Goal: Task Accomplishment & Management: Manage account settings

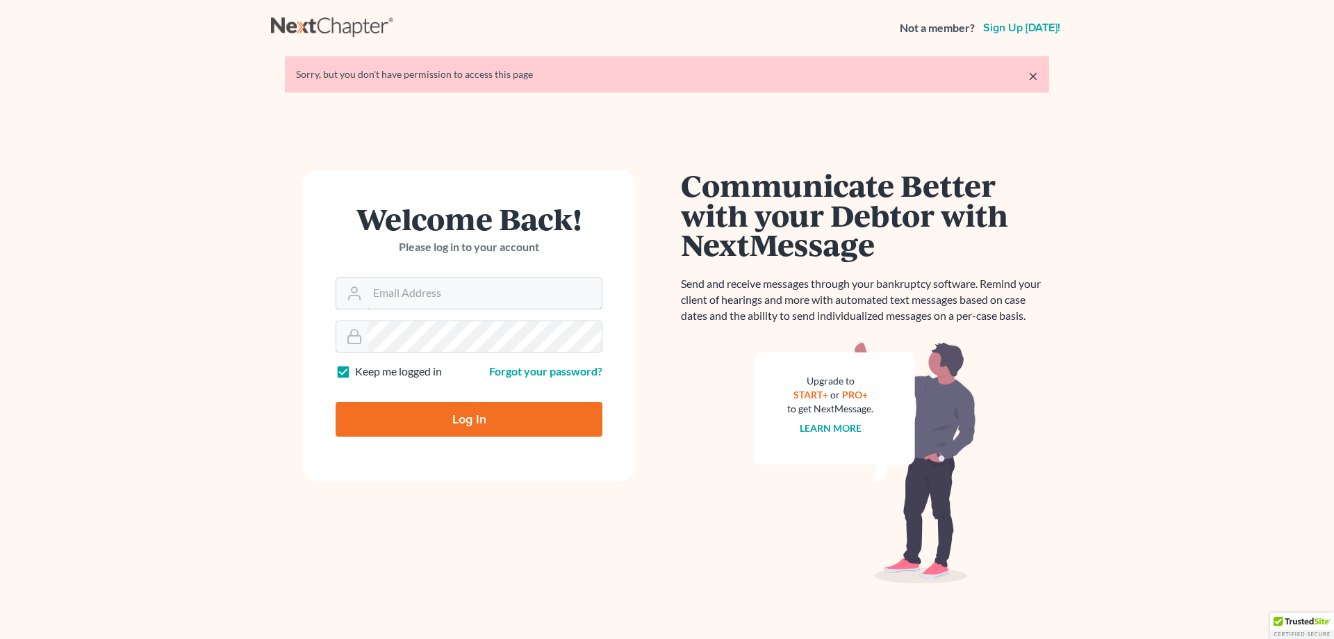
type input "[EMAIL_ADDRESS][DOMAIN_NAME]"
click at [509, 413] on input "Log In" at bounding box center [469, 419] width 267 height 35
type input "Thinking..."
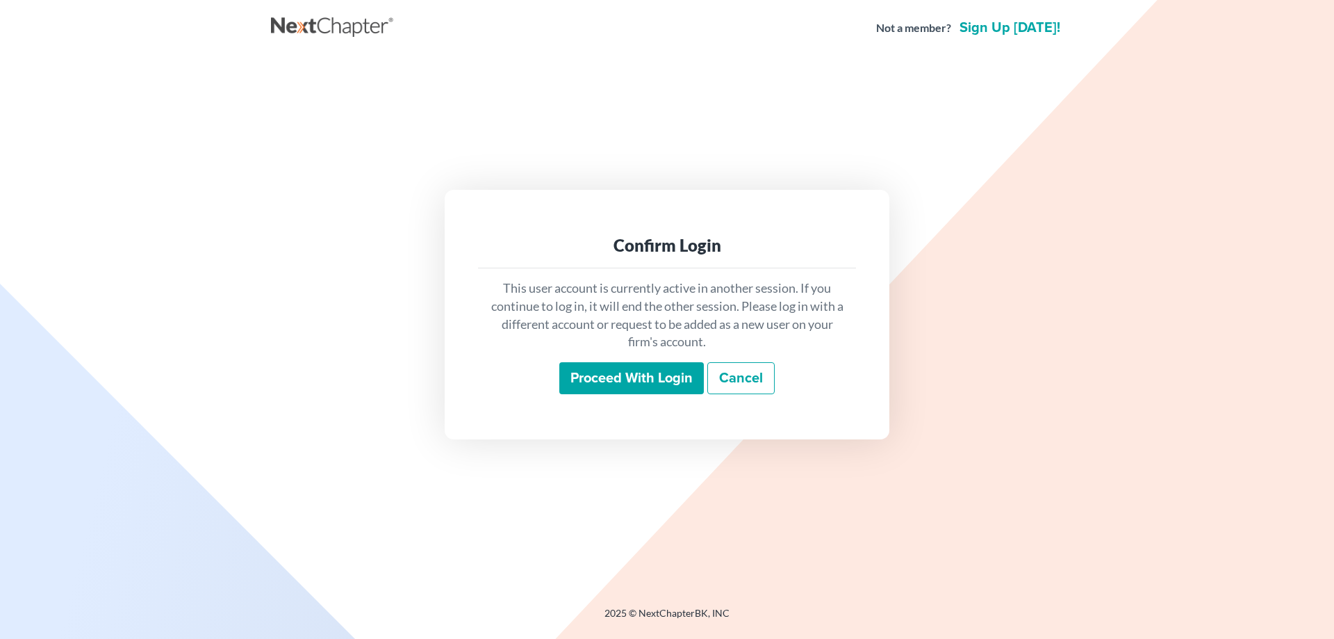
click at [588, 374] on input "Proceed with login" at bounding box center [631, 378] width 145 height 32
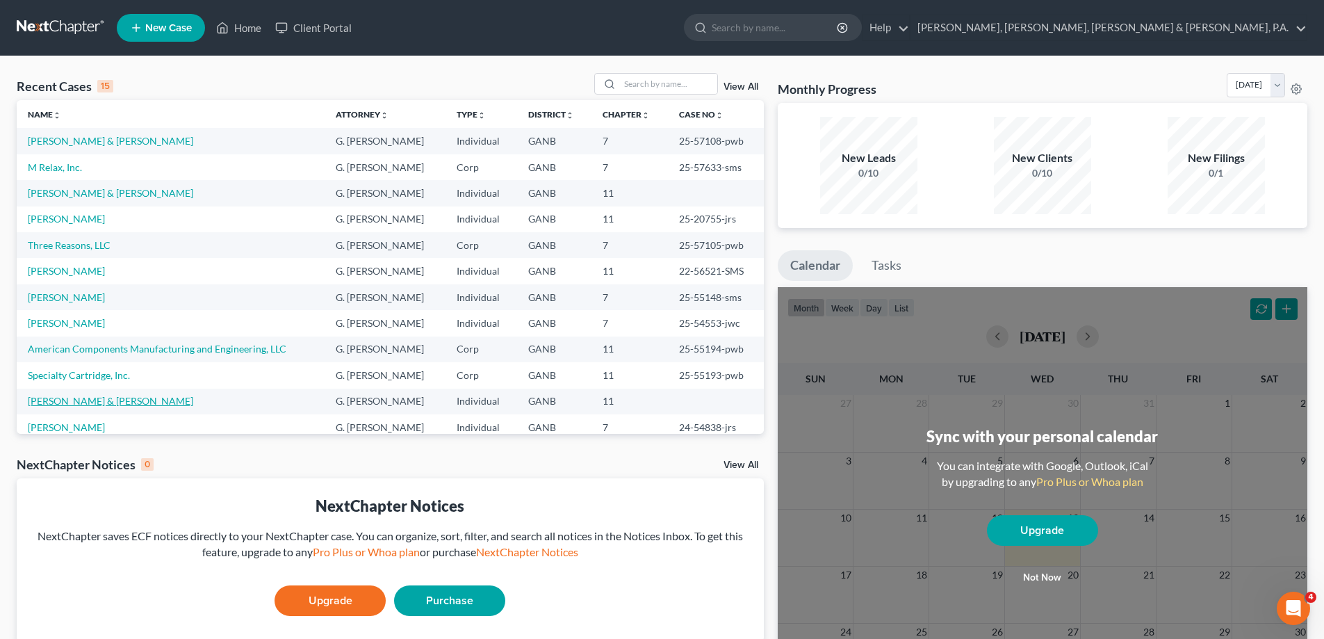
click at [128, 404] on link "Behnke, Jonathon & Jennifer" at bounding box center [110, 401] width 165 height 12
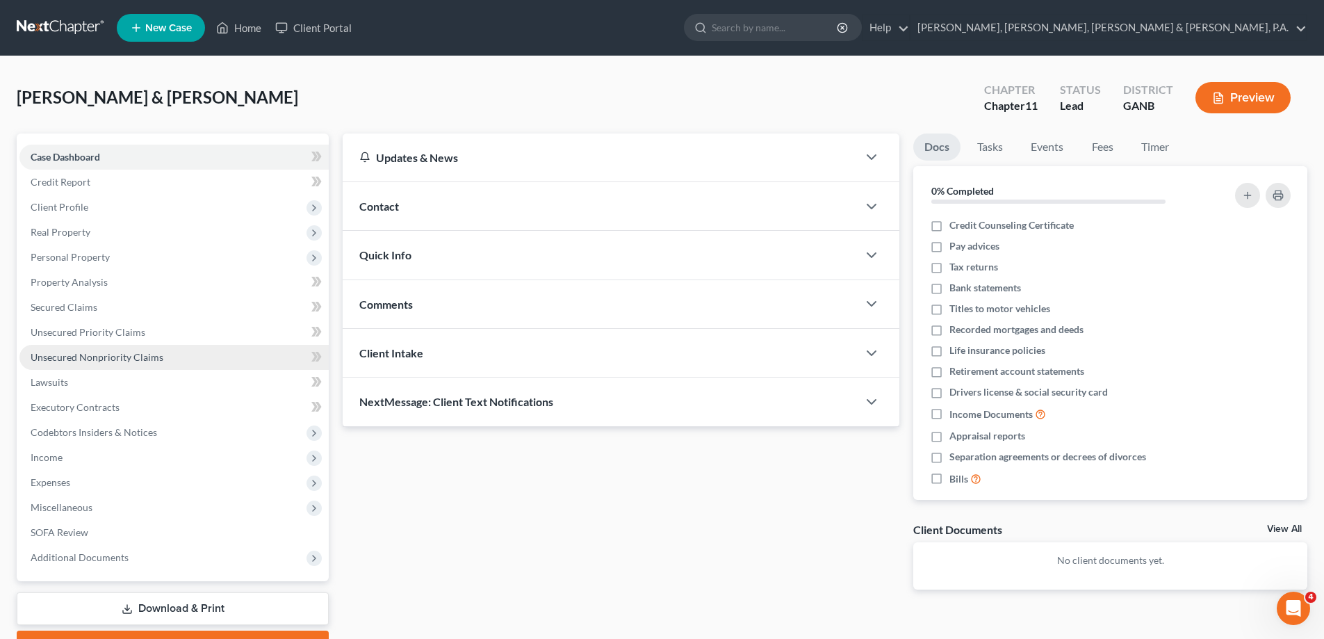
click at [77, 357] on span "Unsecured Nonpriority Claims" at bounding box center [97, 357] width 133 height 12
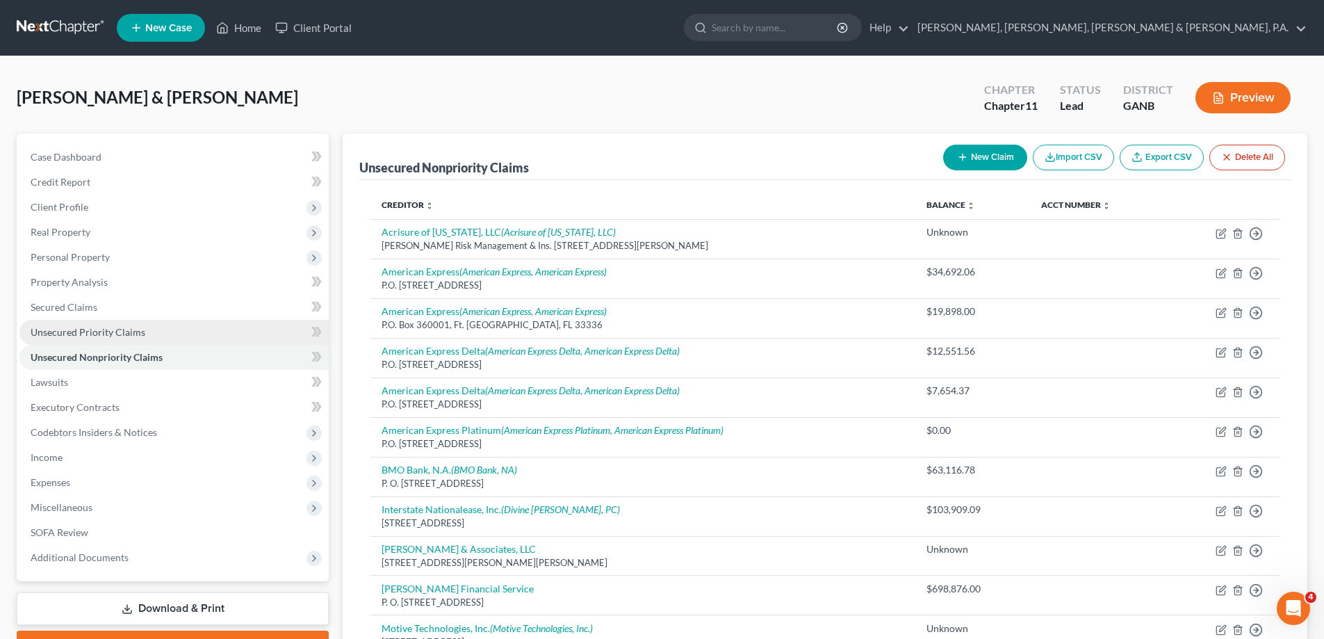
click at [133, 335] on span "Unsecured Priority Claims" at bounding box center [88, 332] width 115 height 12
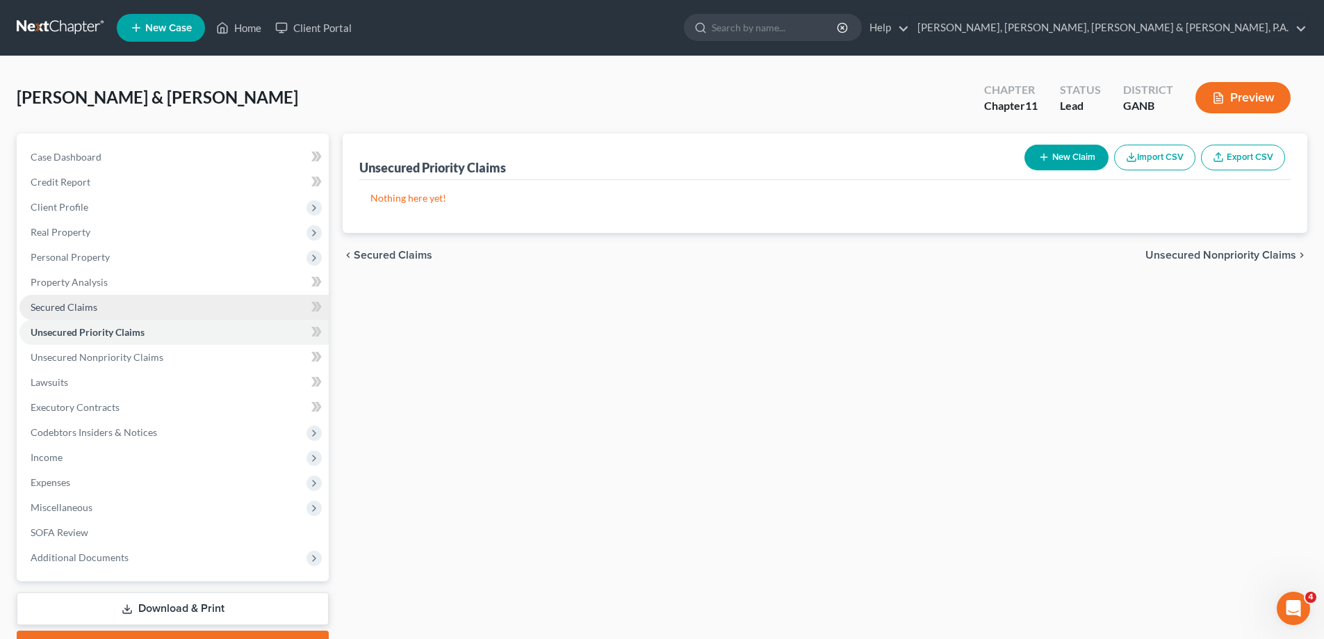
click at [79, 303] on span "Secured Claims" at bounding box center [64, 307] width 67 height 12
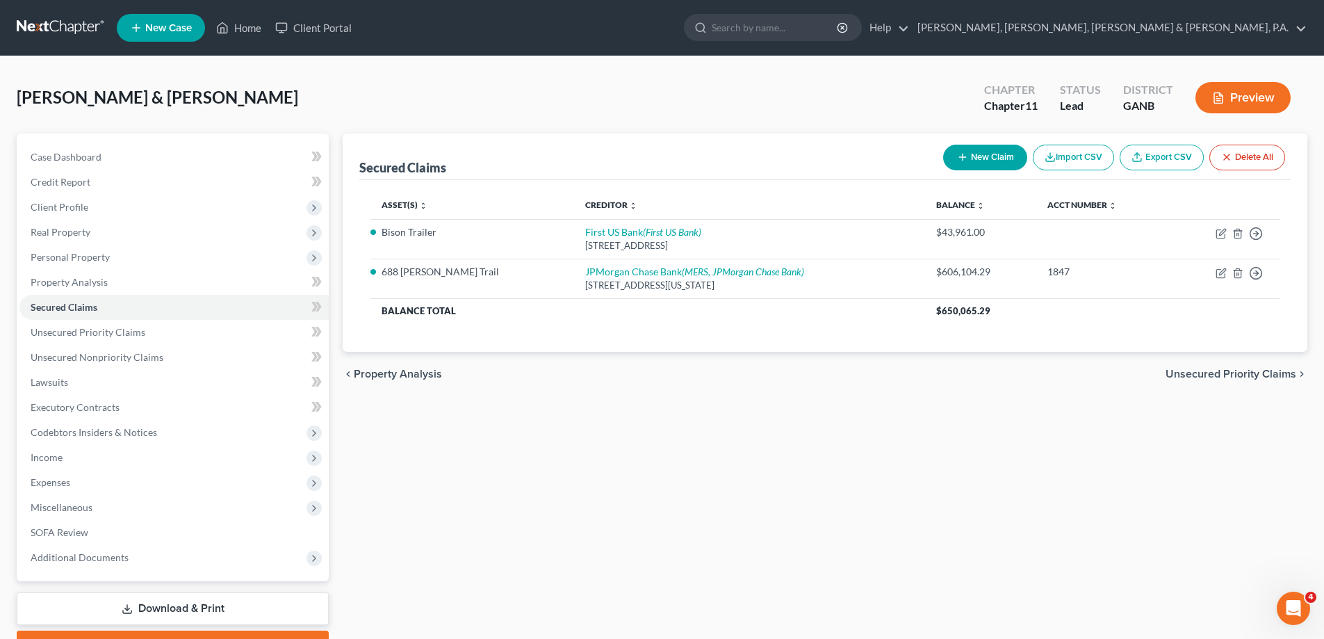
scroll to position [75, 0]
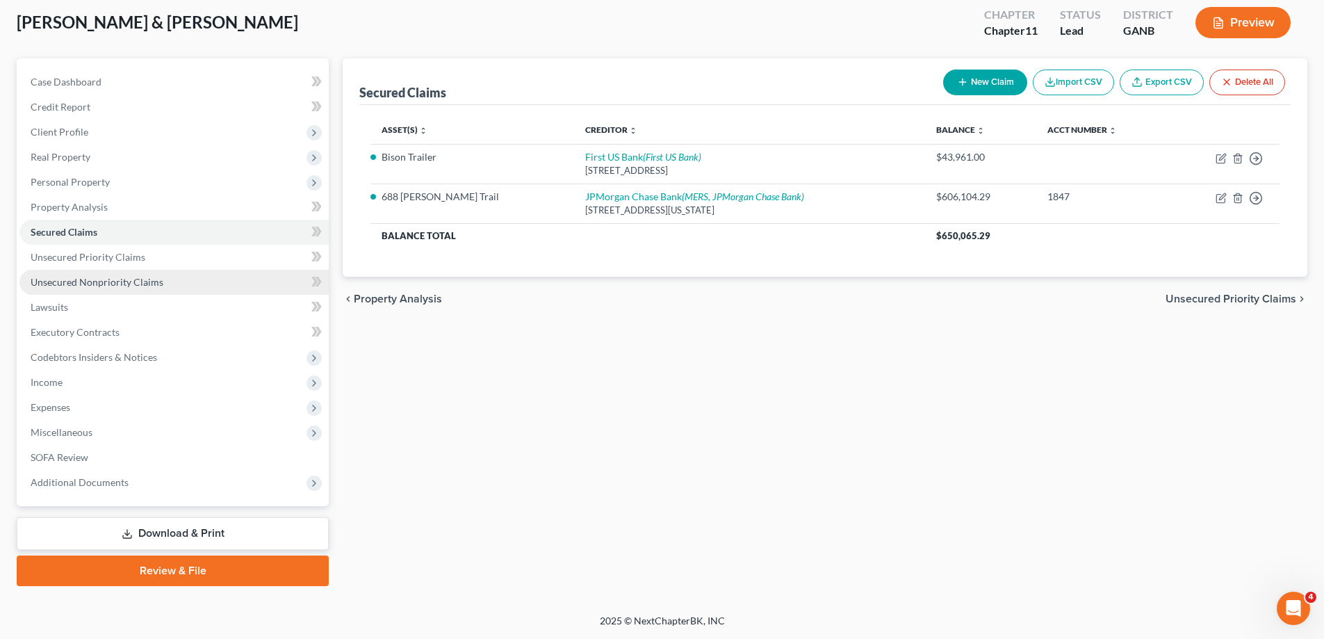
click at [108, 285] on span "Unsecured Nonpriority Claims" at bounding box center [97, 282] width 133 height 12
